Goal: Information Seeking & Learning: Learn about a topic

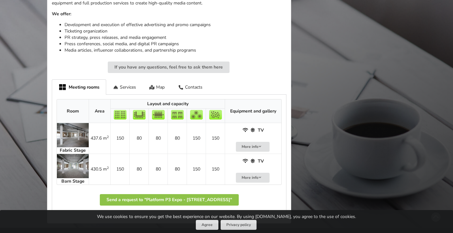
scroll to position [303, 0]
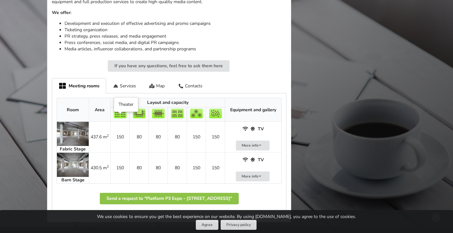
click at [122, 118] on img at bounding box center [120, 114] width 13 height 10
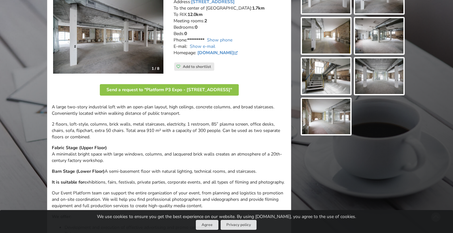
scroll to position [100, 0]
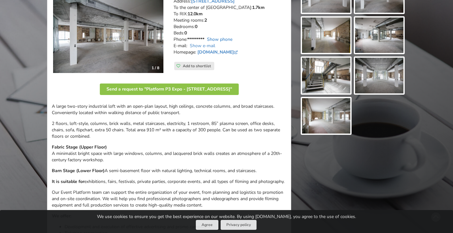
click at [218, 39] on link "Show phone" at bounding box center [219, 39] width 25 height 6
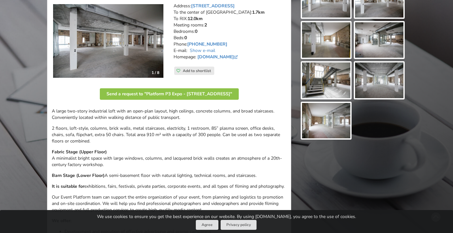
scroll to position [95, 0]
click at [228, 56] on link "[DOMAIN_NAME]" at bounding box center [219, 56] width 42 height 6
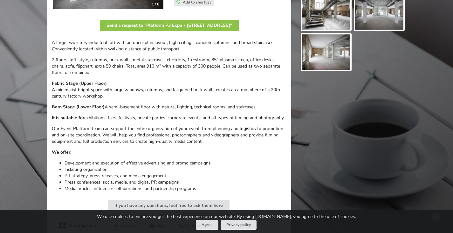
scroll to position [163, 0]
click at [271, 67] on p "2 floors, loft-style, columns, brick walls, metal staircases, electricity, 1 re…" at bounding box center [169, 66] width 235 height 19
click at [260, 67] on p "2 floors, loft-style, columns, brick walls, metal staircases, electricity, 1 re…" at bounding box center [169, 66] width 235 height 19
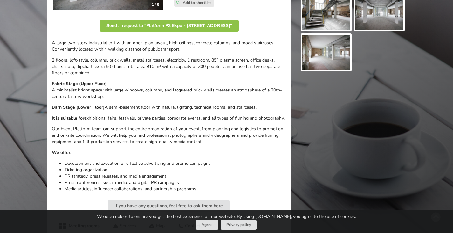
click at [252, 67] on p "2 floors, loft-style, columns, brick walls, metal staircases, electricity, 1 re…" at bounding box center [169, 66] width 235 height 19
click at [239, 68] on p "2 floors, loft-style, columns, brick walls, metal staircases, electricity, 1 re…" at bounding box center [169, 66] width 235 height 19
click at [208, 66] on p "2 floors, loft-style, columns, brick walls, metal staircases, electricity, 1 re…" at bounding box center [169, 66] width 235 height 19
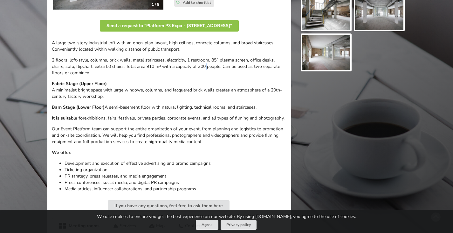
click at [208, 66] on p "2 floors, loft-style, columns, brick walls, metal staircases, electricity, 1 re…" at bounding box center [169, 66] width 235 height 19
click at [185, 66] on p "2 floors, loft-style, columns, brick walls, metal staircases, electricity, 1 re…" at bounding box center [169, 66] width 235 height 19
click at [199, 57] on p "2 floors, loft-style, columns, brick walls, metal staircases, electricity, 1 re…" at bounding box center [169, 66] width 235 height 19
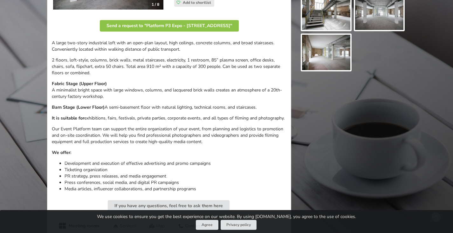
click at [172, 59] on p "2 floors, loft-style, columns, brick walls, metal staircases, electricity, 1 re…" at bounding box center [169, 66] width 235 height 19
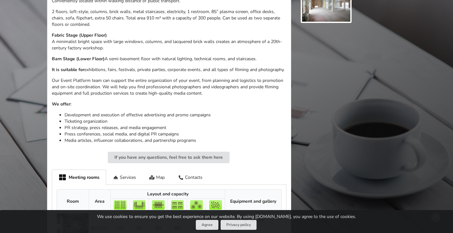
scroll to position [213, 0]
